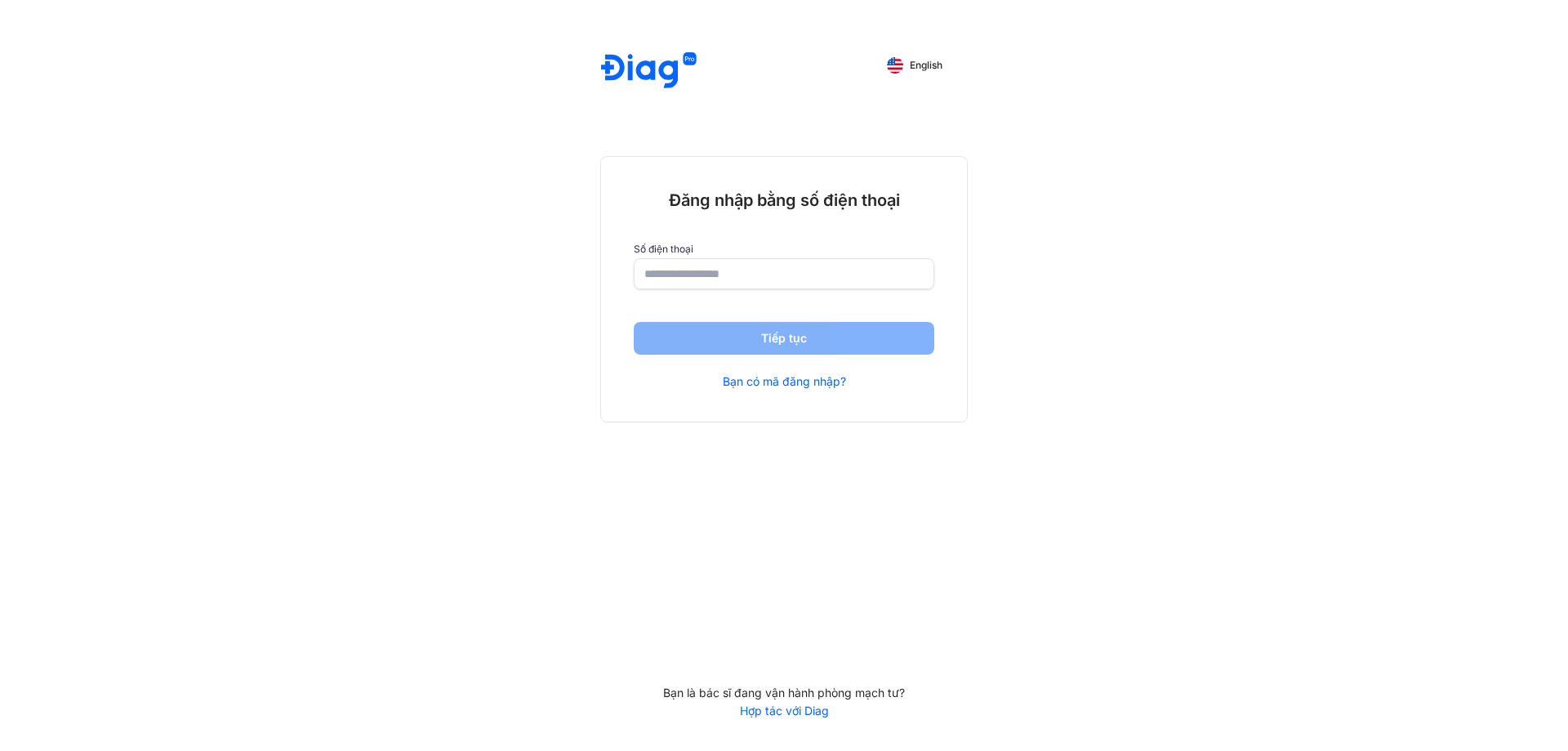
click at [772, 273] on input "number" at bounding box center [784, 273] width 279 height 29
click at [772, 273] on input "number" at bounding box center [784, 274] width 277 height 29
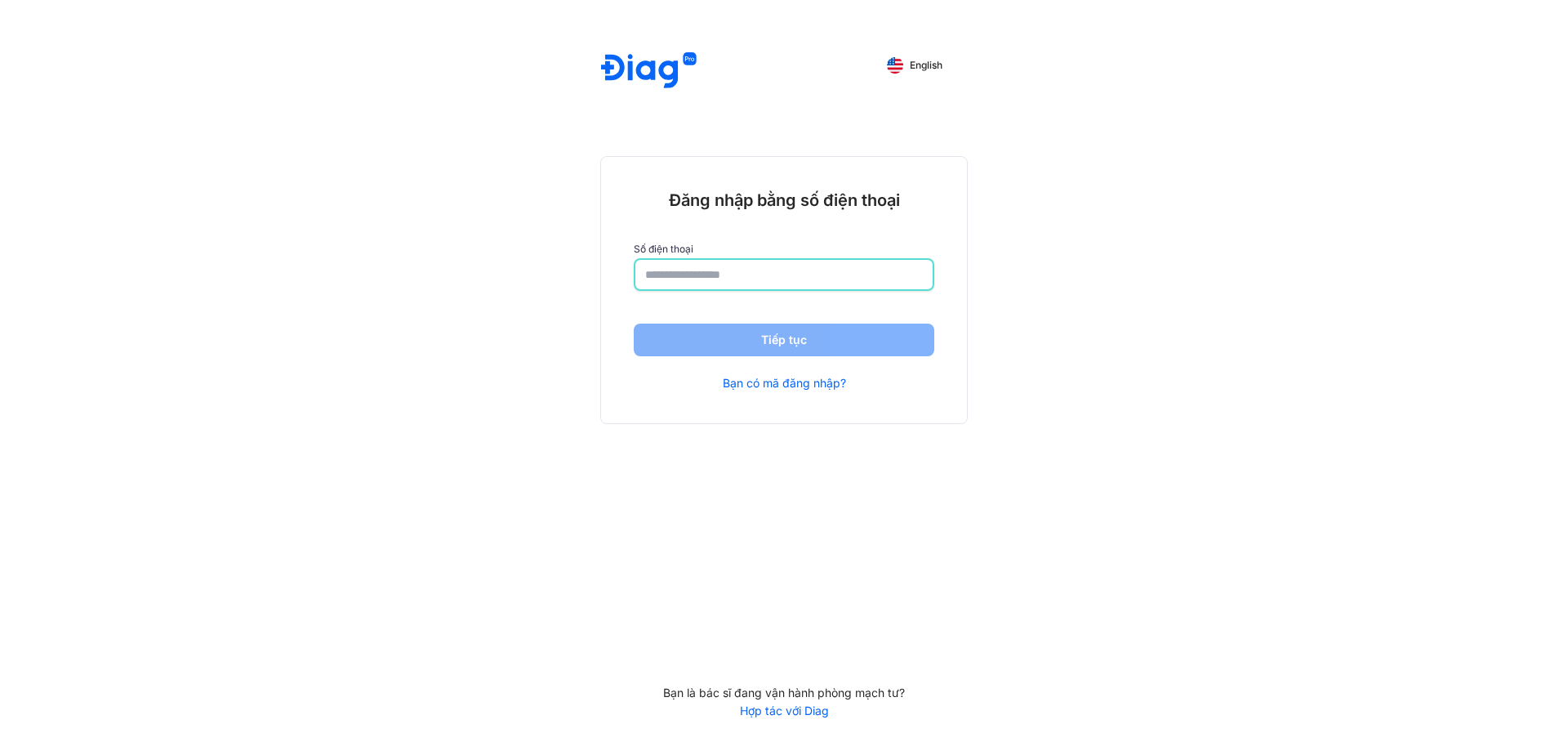
click at [772, 273] on input "number" at bounding box center [784, 274] width 277 height 29
